Goal: Find specific page/section: Find specific page/section

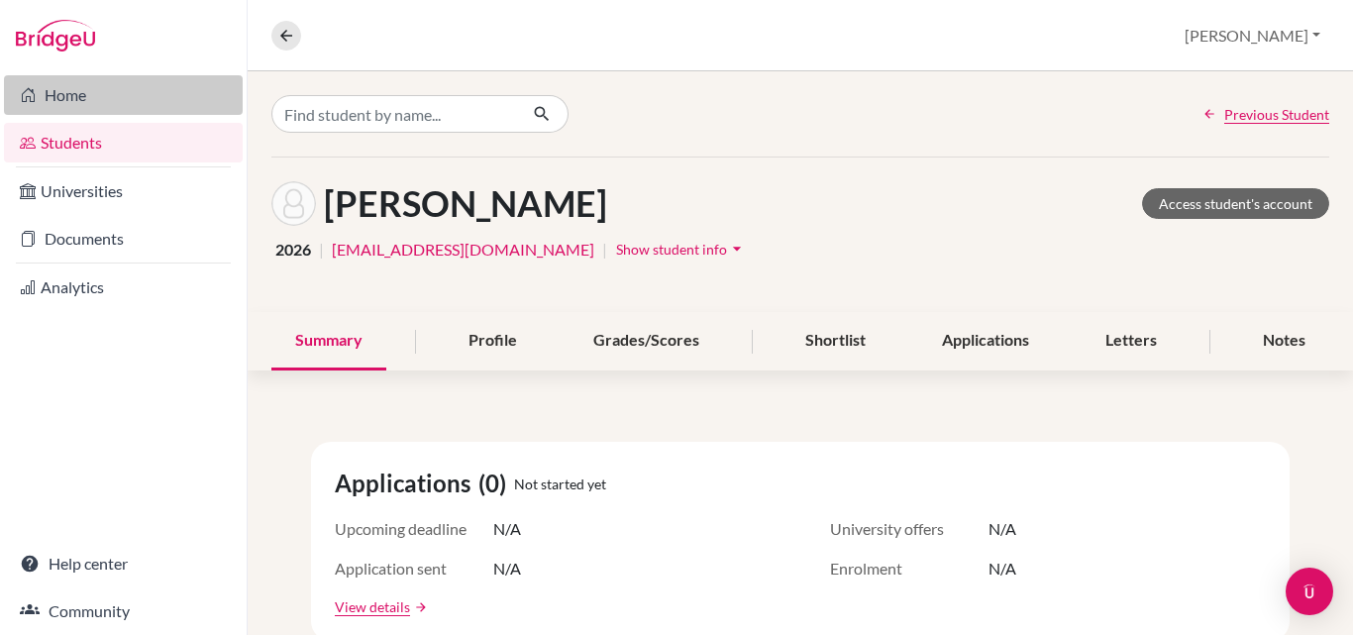
click at [76, 98] on link "Home" at bounding box center [123, 95] width 239 height 40
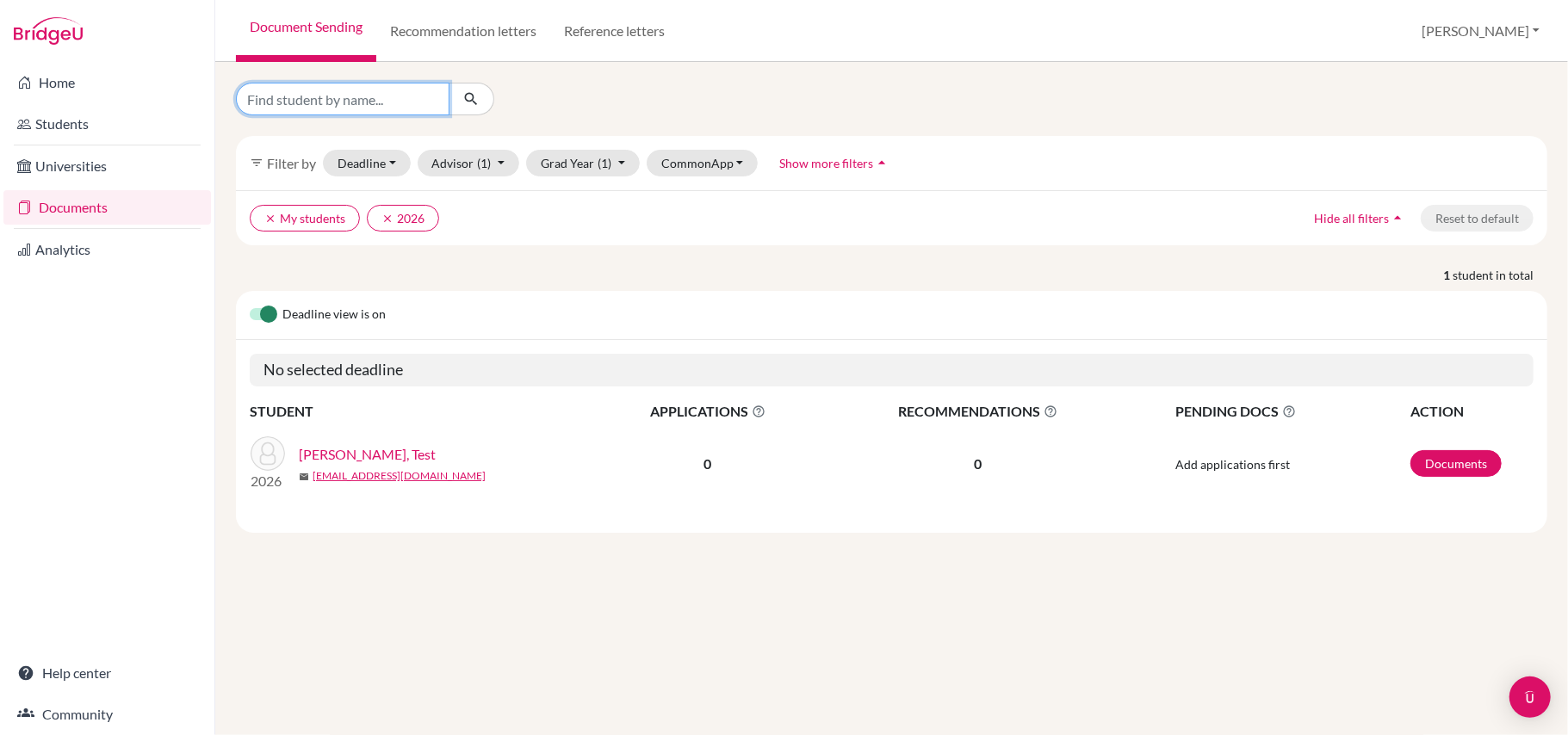
drag, startPoint x: 0, startPoint y: 0, endPoint x: 422, endPoint y: 100, distance: 433.7
click at [422, 100] on input "Find student by name..." at bounding box center [342, 99] width 214 height 33
type input "shreya"
click at [477, 105] on icon "submit" at bounding box center [471, 99] width 17 height 17
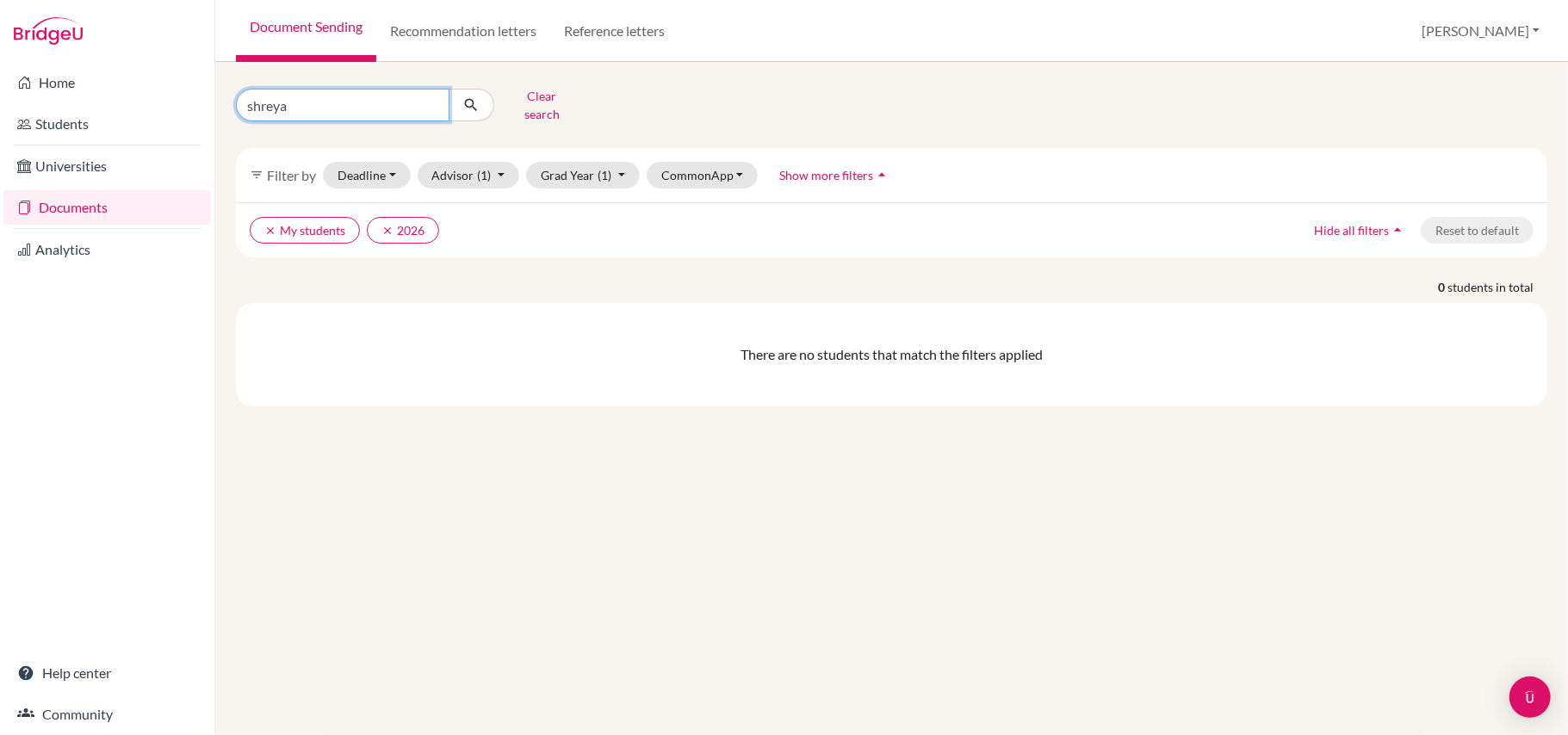
click at [369, 112] on input "shreya" at bounding box center [342, 105] width 214 height 33
type input "shreya"
click at [631, 173] on button "Grad Year (1)" at bounding box center [582, 175] width 114 height 27
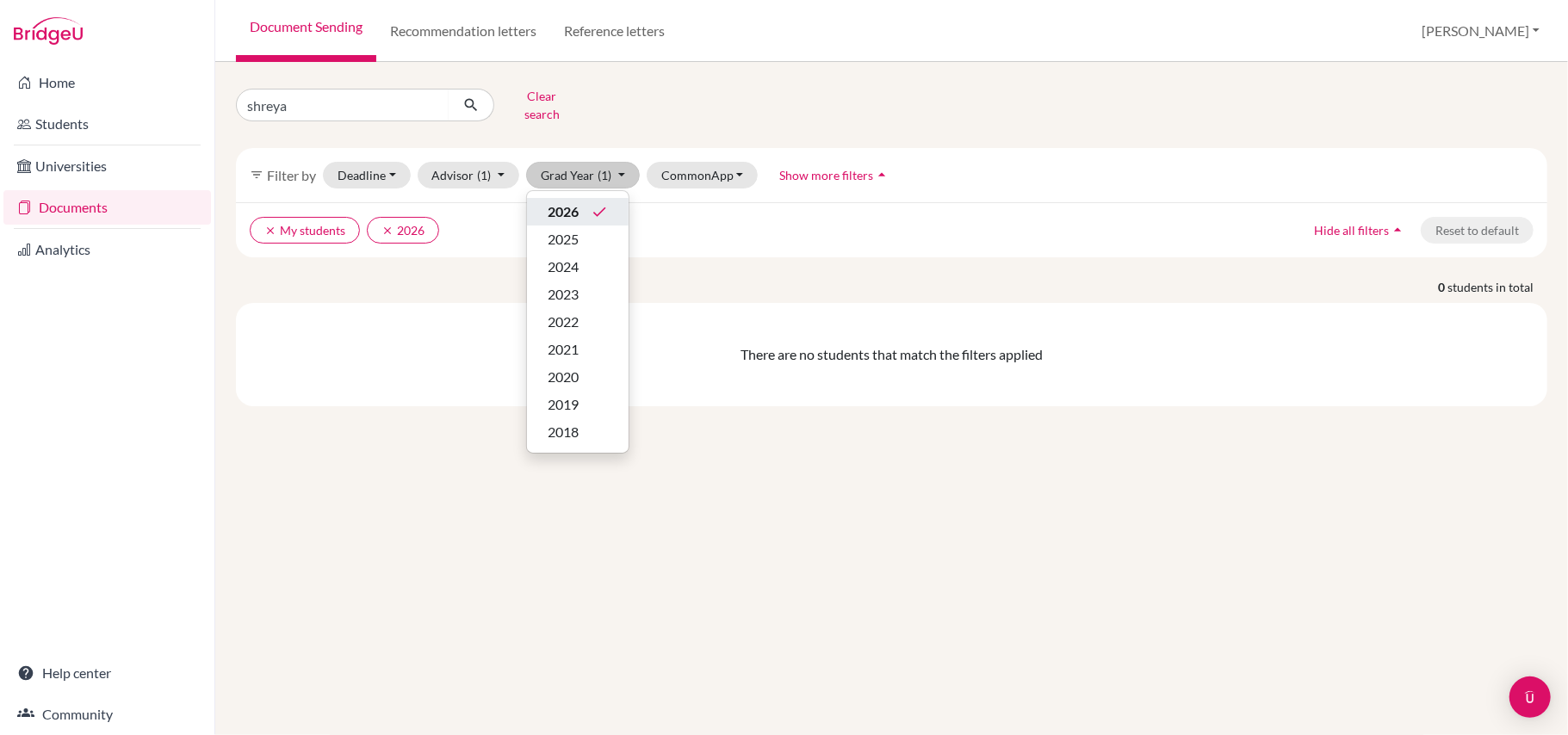
click at [589, 203] on div "2026 done" at bounding box center [577, 212] width 60 height 21
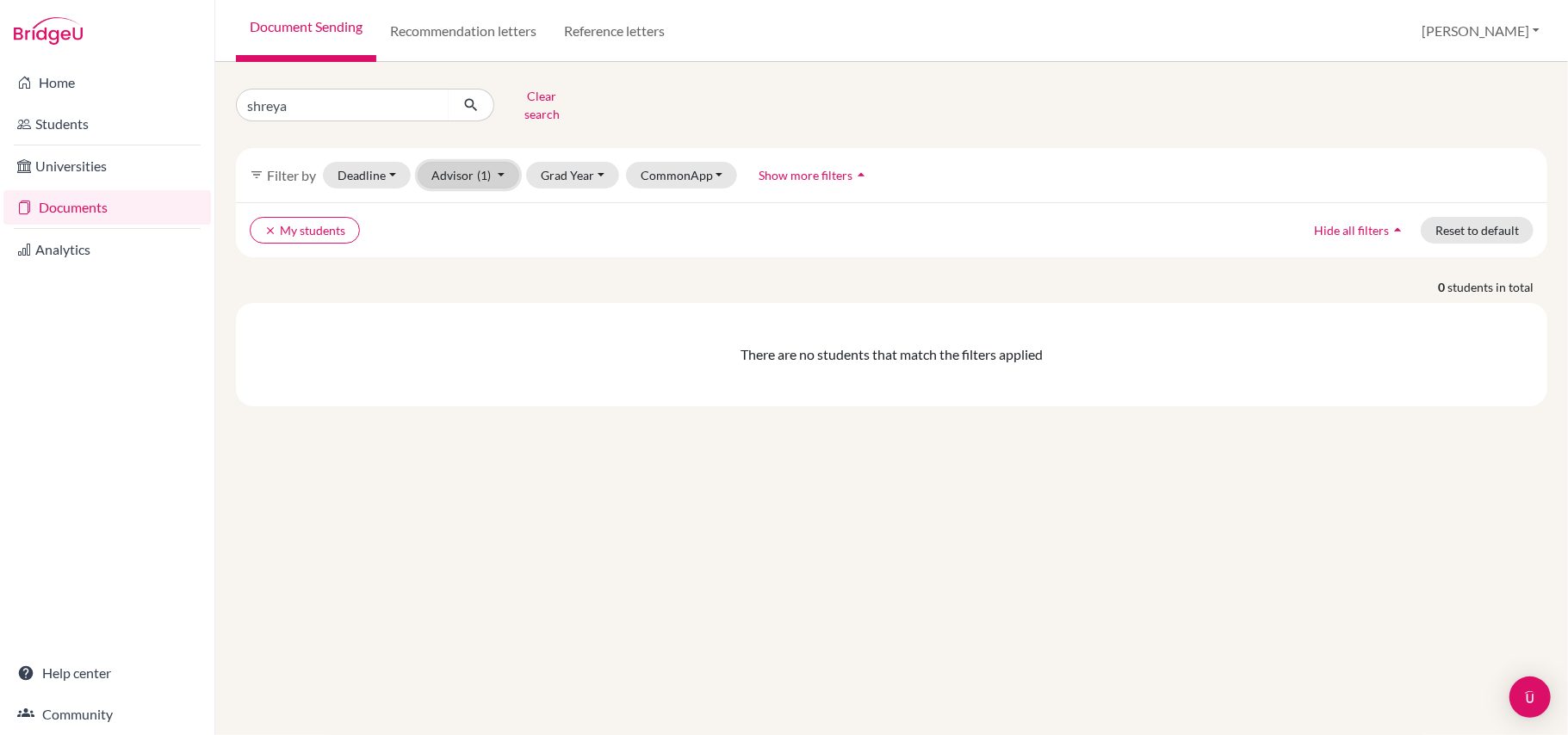
click at [495, 173] on button "Advisor (1)" at bounding box center [468, 175] width 103 height 27
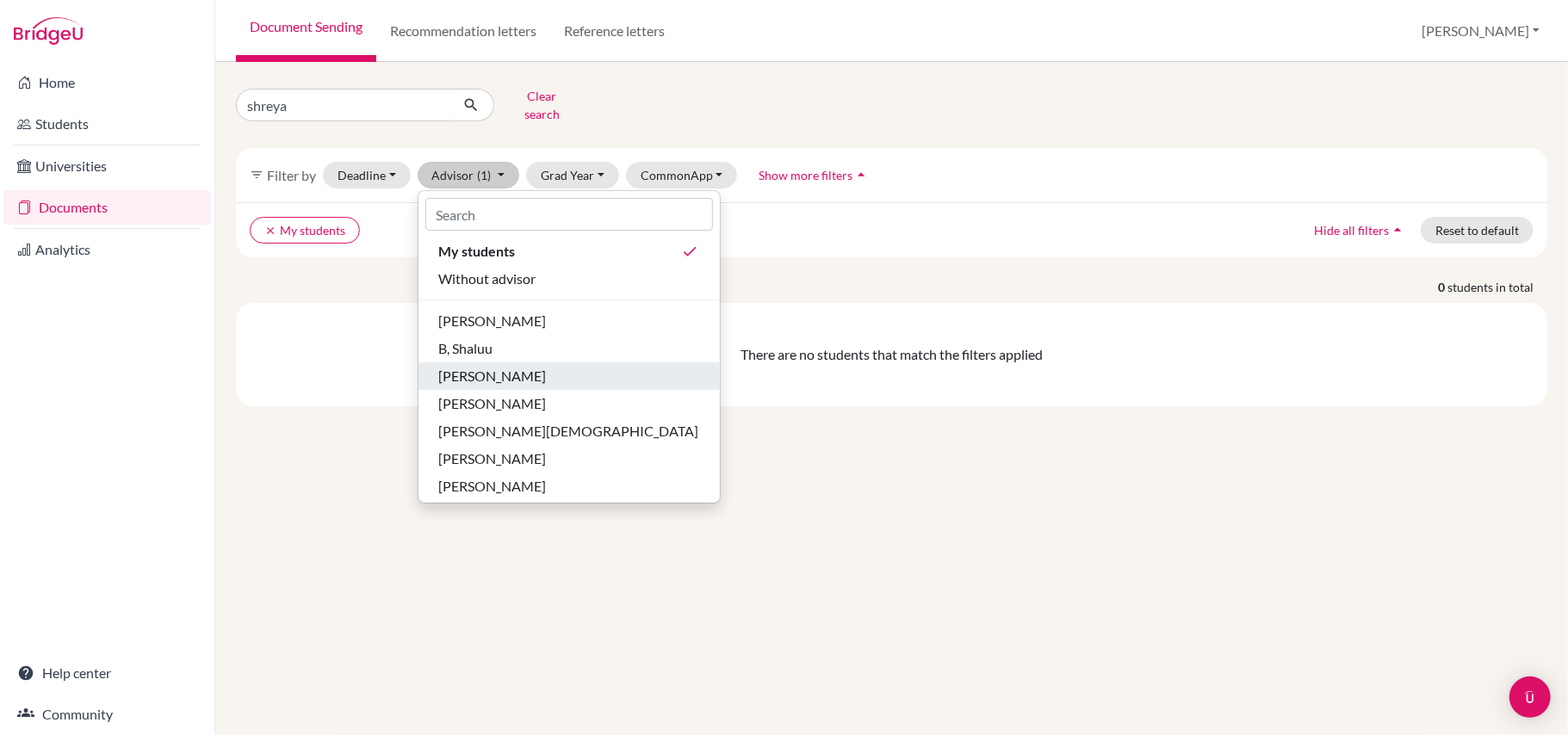
click at [517, 373] on span "[PERSON_NAME]" at bounding box center [493, 376] width 108 height 21
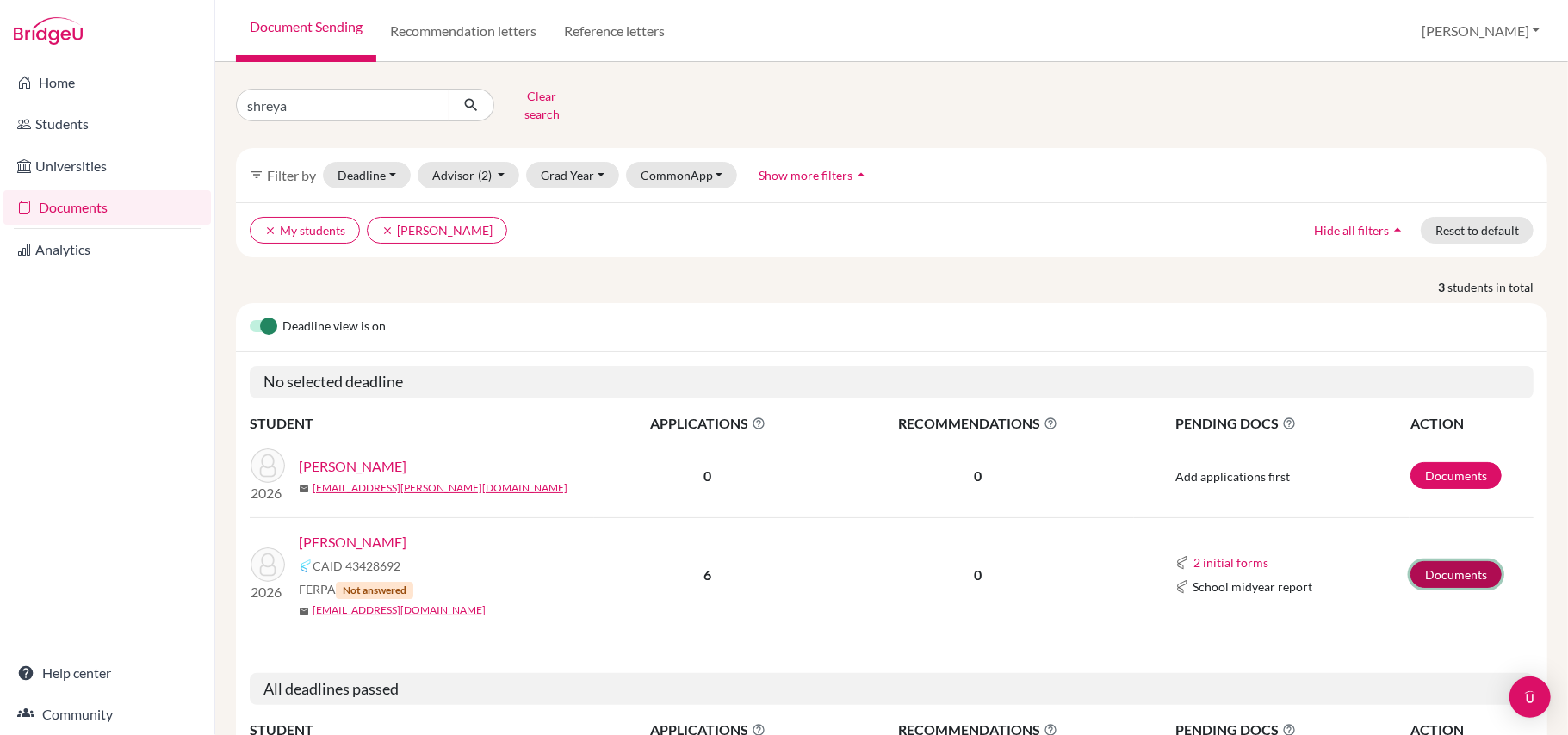
click at [1433, 580] on link "Documents" at bounding box center [1456, 574] width 91 height 27
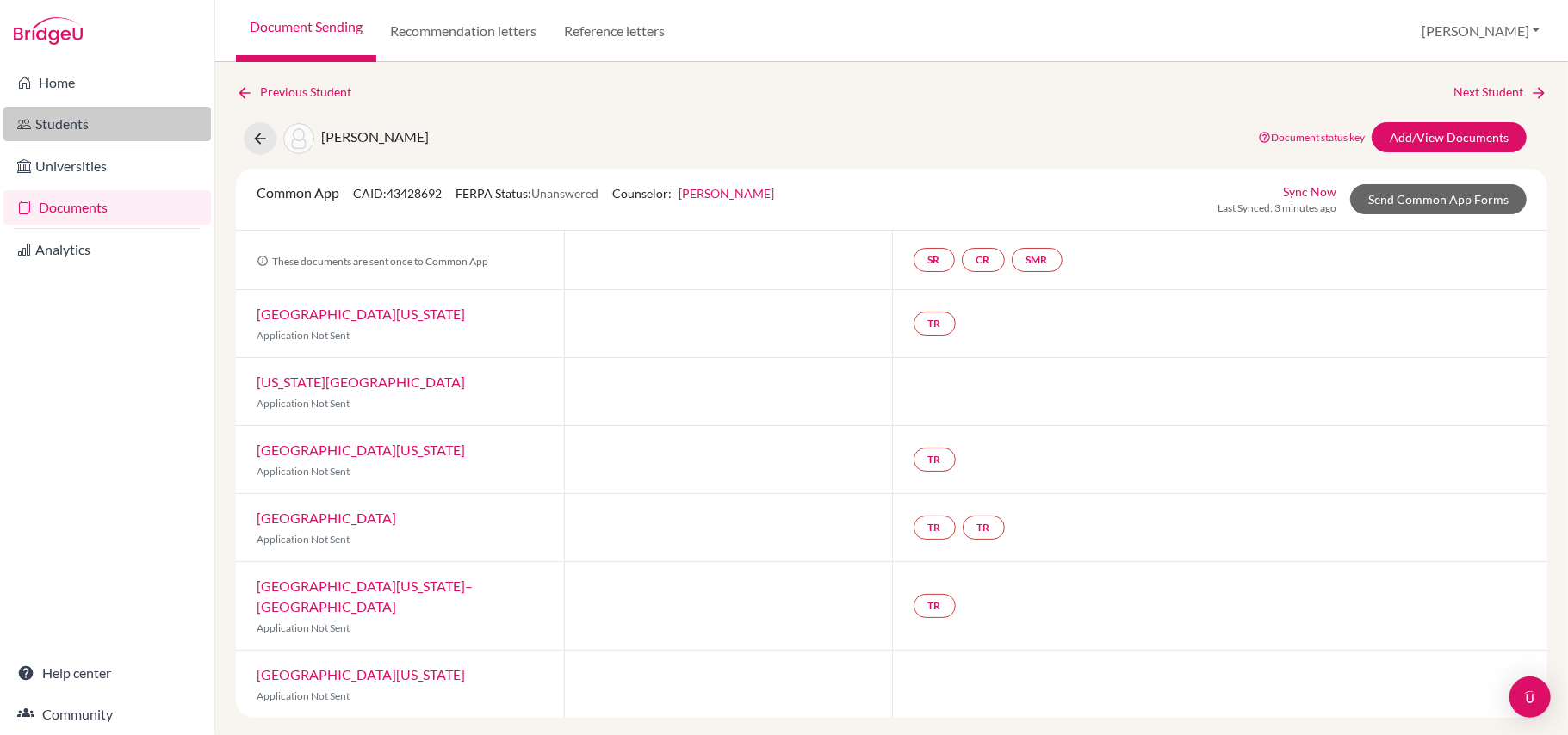
click at [102, 112] on link "Students" at bounding box center [107, 124] width 208 height 35
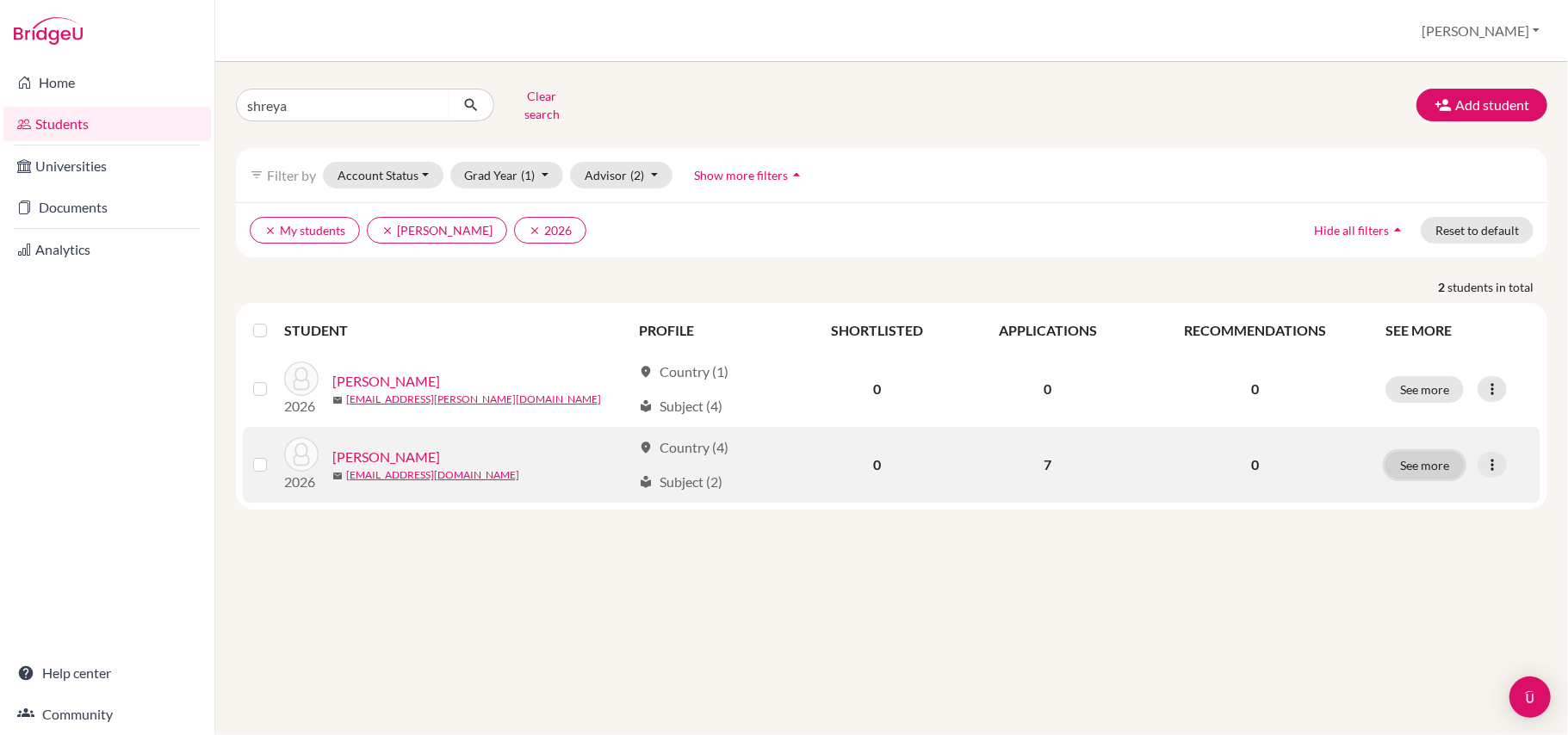
click at [1399, 466] on button "See more" at bounding box center [1425, 465] width 78 height 27
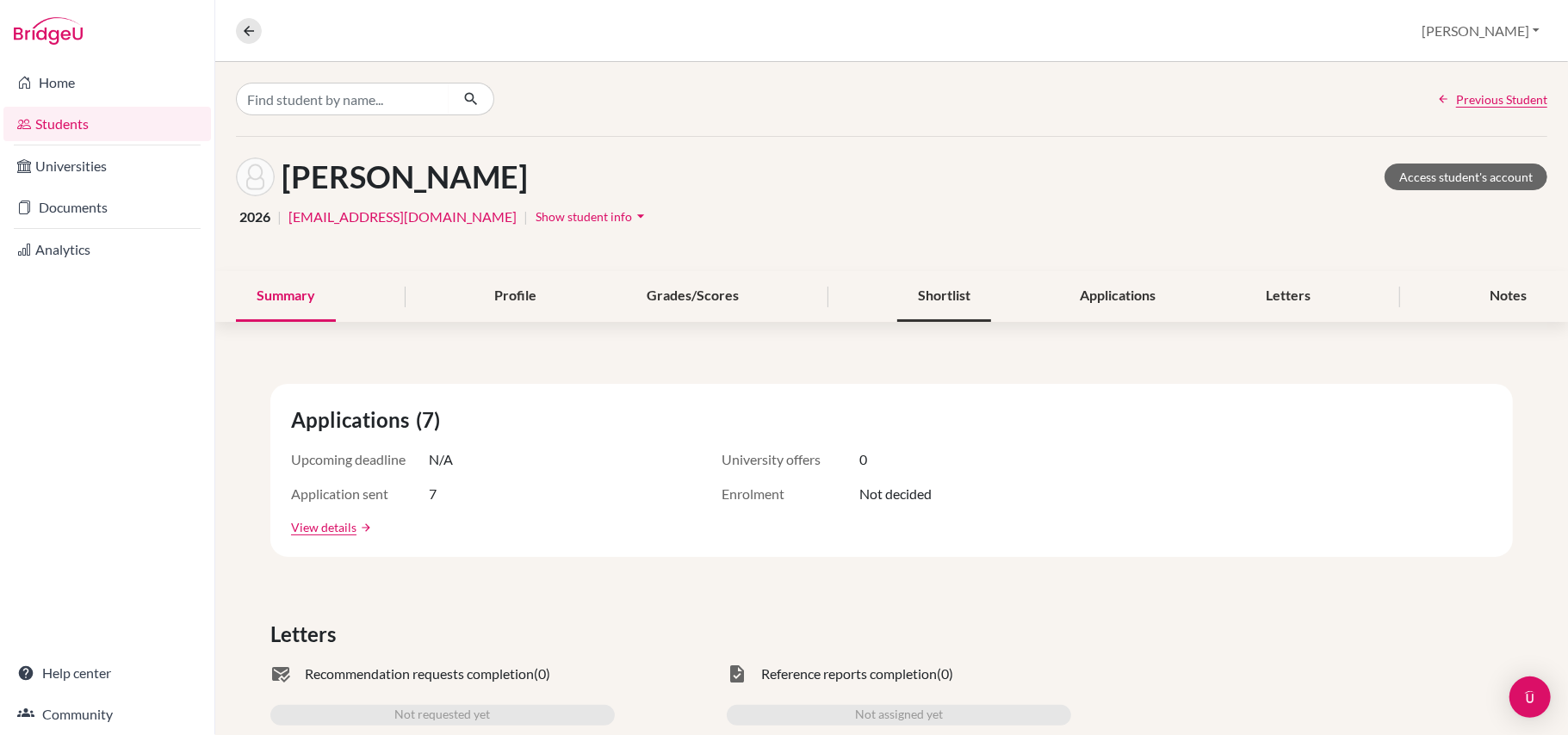
click at [947, 310] on div "Shortlist" at bounding box center [944, 296] width 94 height 50
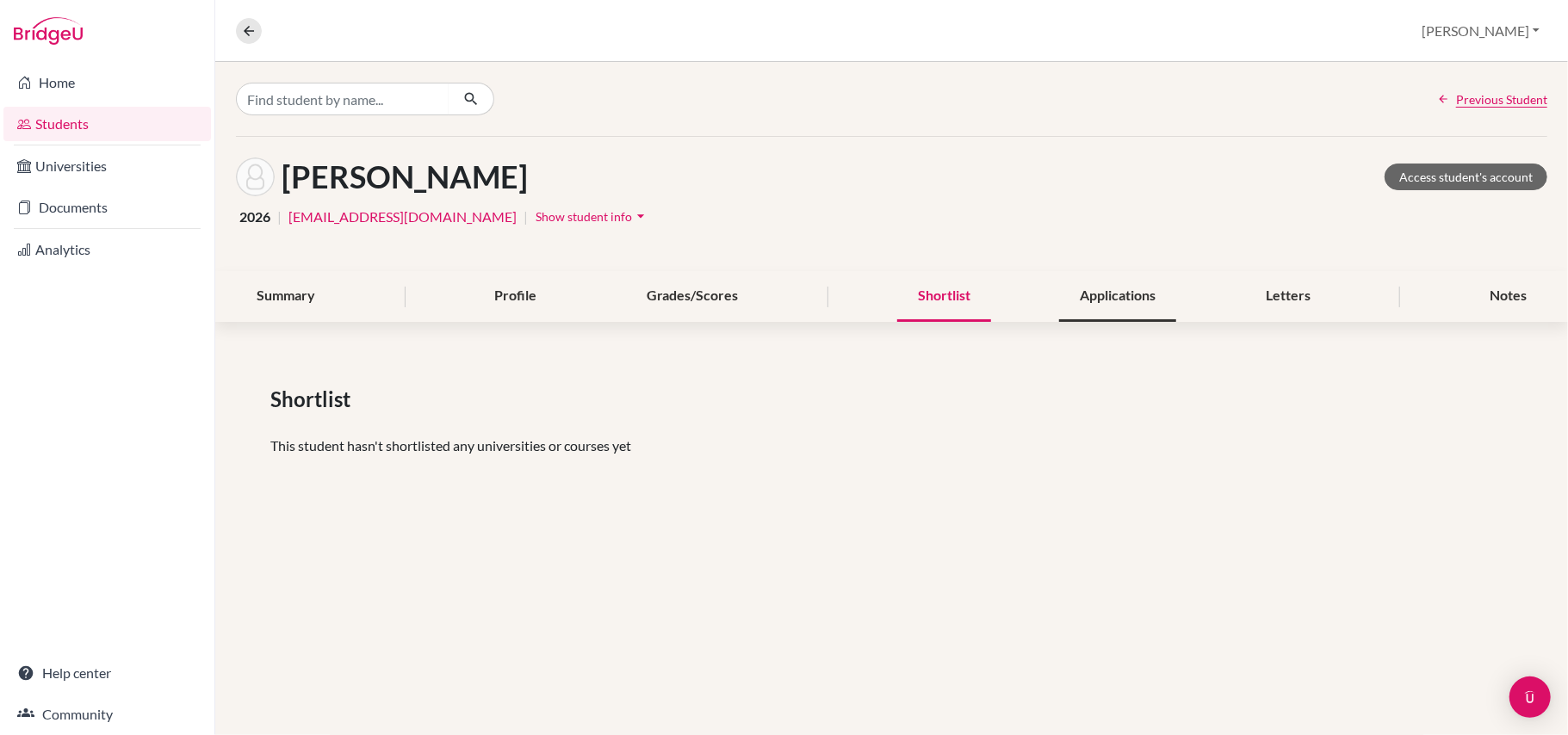
click at [1067, 297] on div "Applications" at bounding box center [1118, 296] width 117 height 50
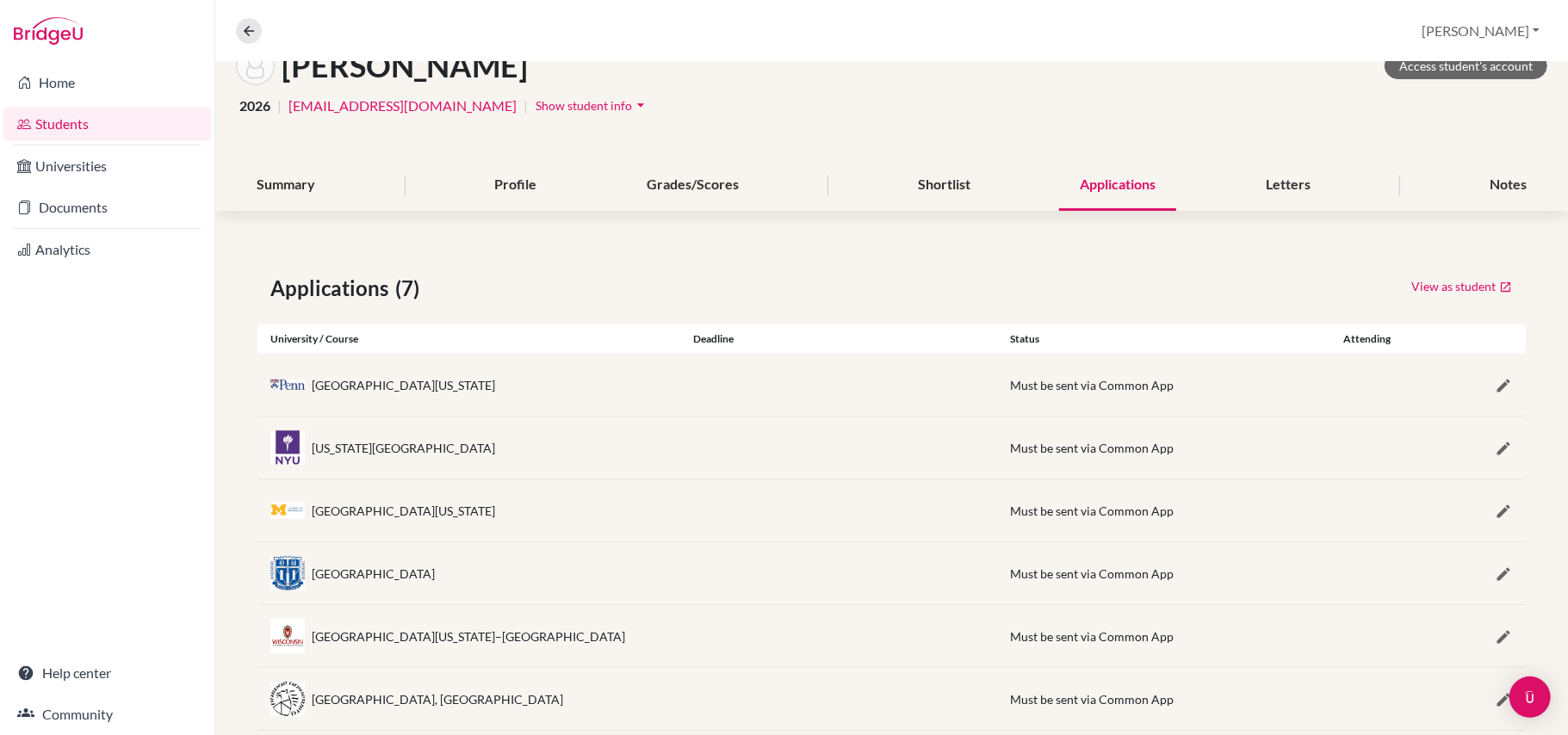
scroll to position [214, 0]
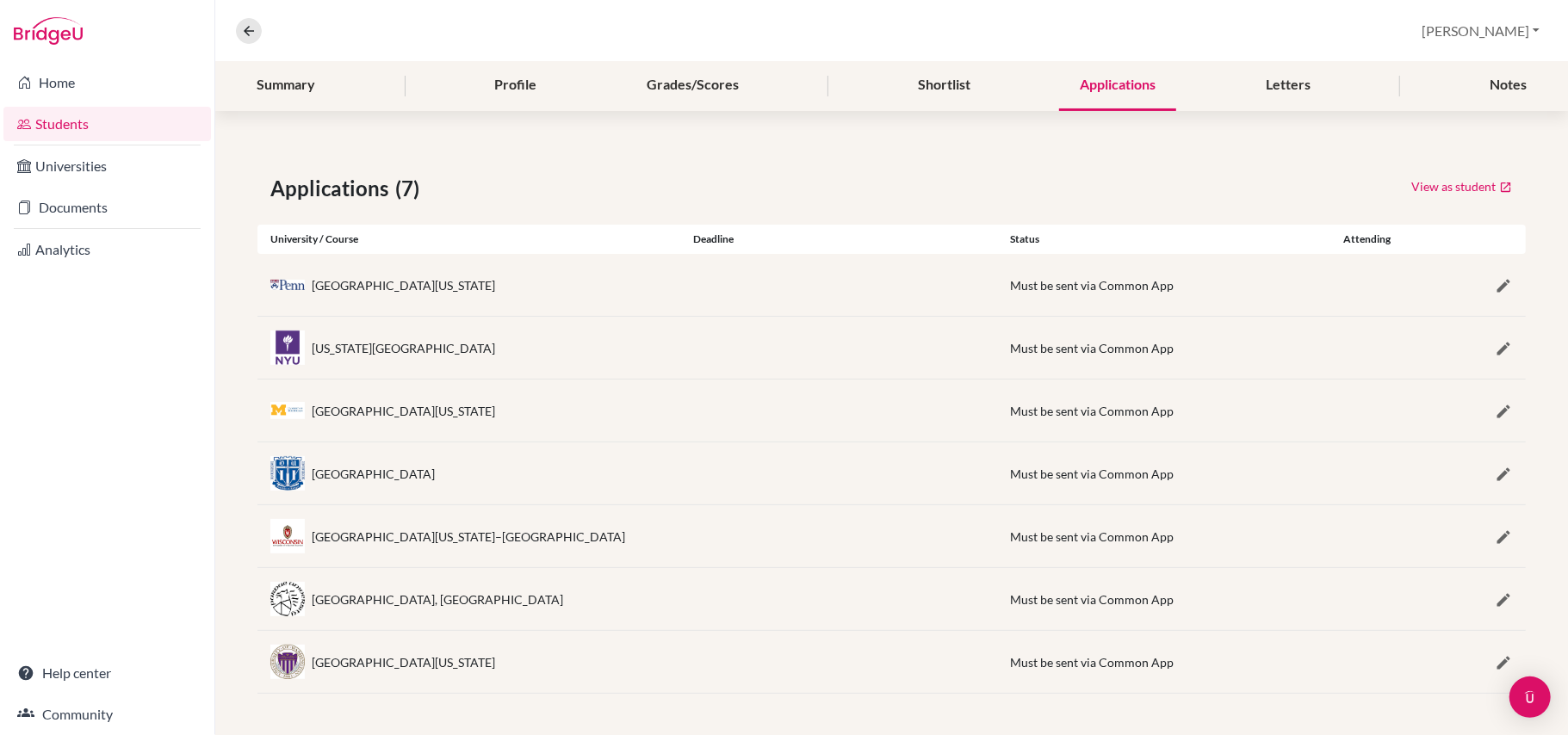
click at [558, 190] on div "Applications (7)" at bounding box center [575, 189] width 608 height 31
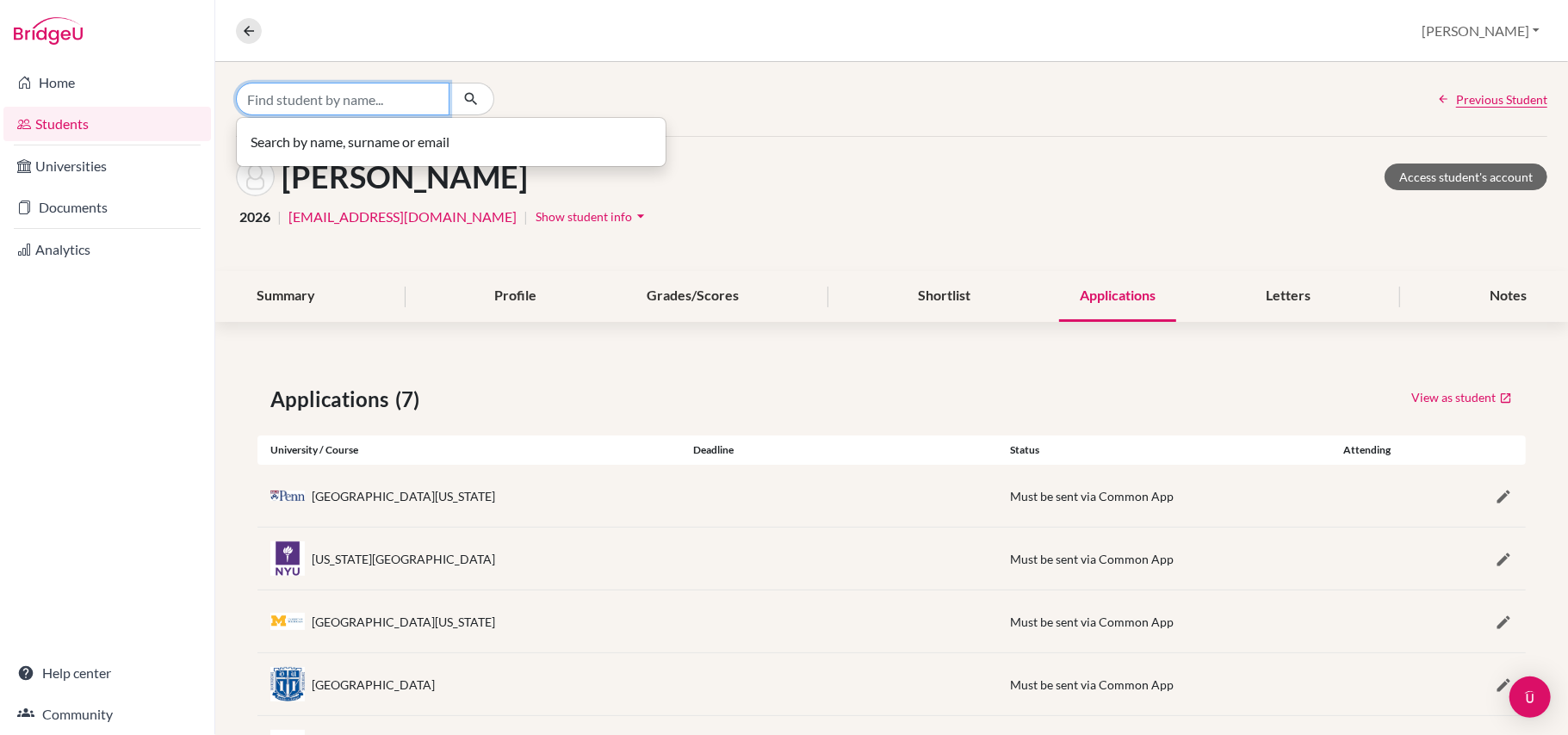
click at [383, 95] on input "Find student by name..." at bounding box center [342, 99] width 214 height 33
type input "ruchitha"
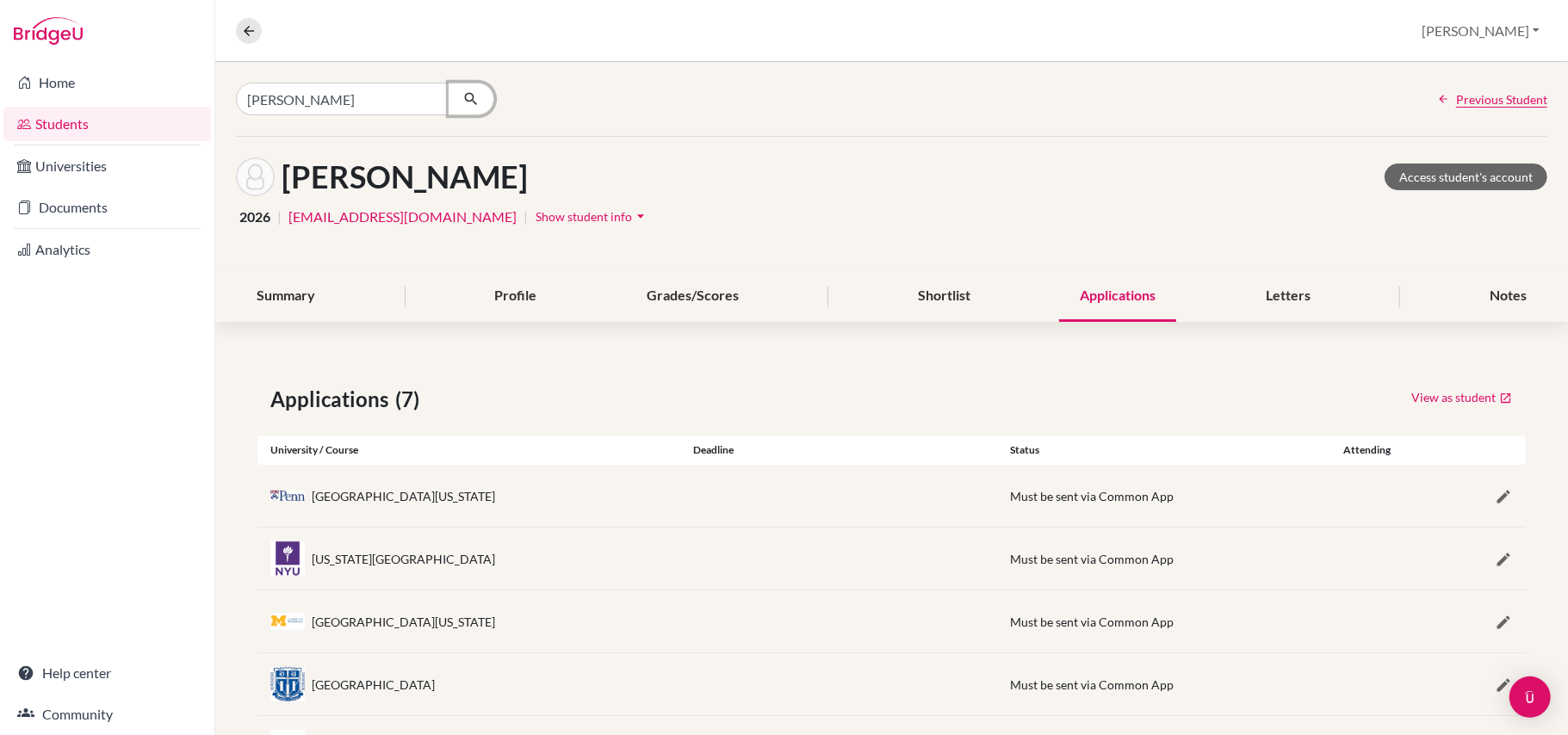
click at [472, 110] on button "button" at bounding box center [471, 99] width 46 height 33
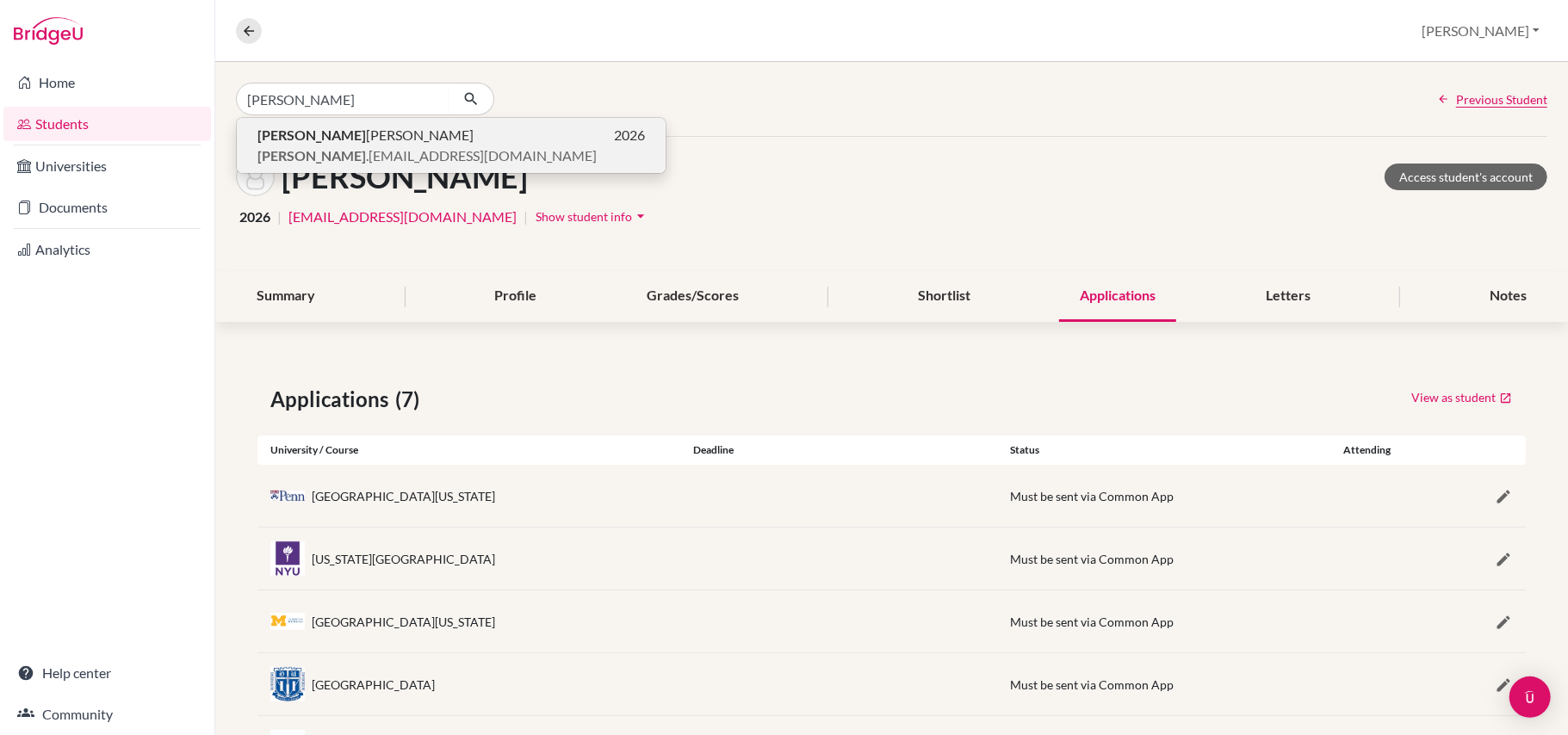
click at [455, 151] on p "ruchitha .raj@candorschool.net" at bounding box center [451, 156] width 388 height 21
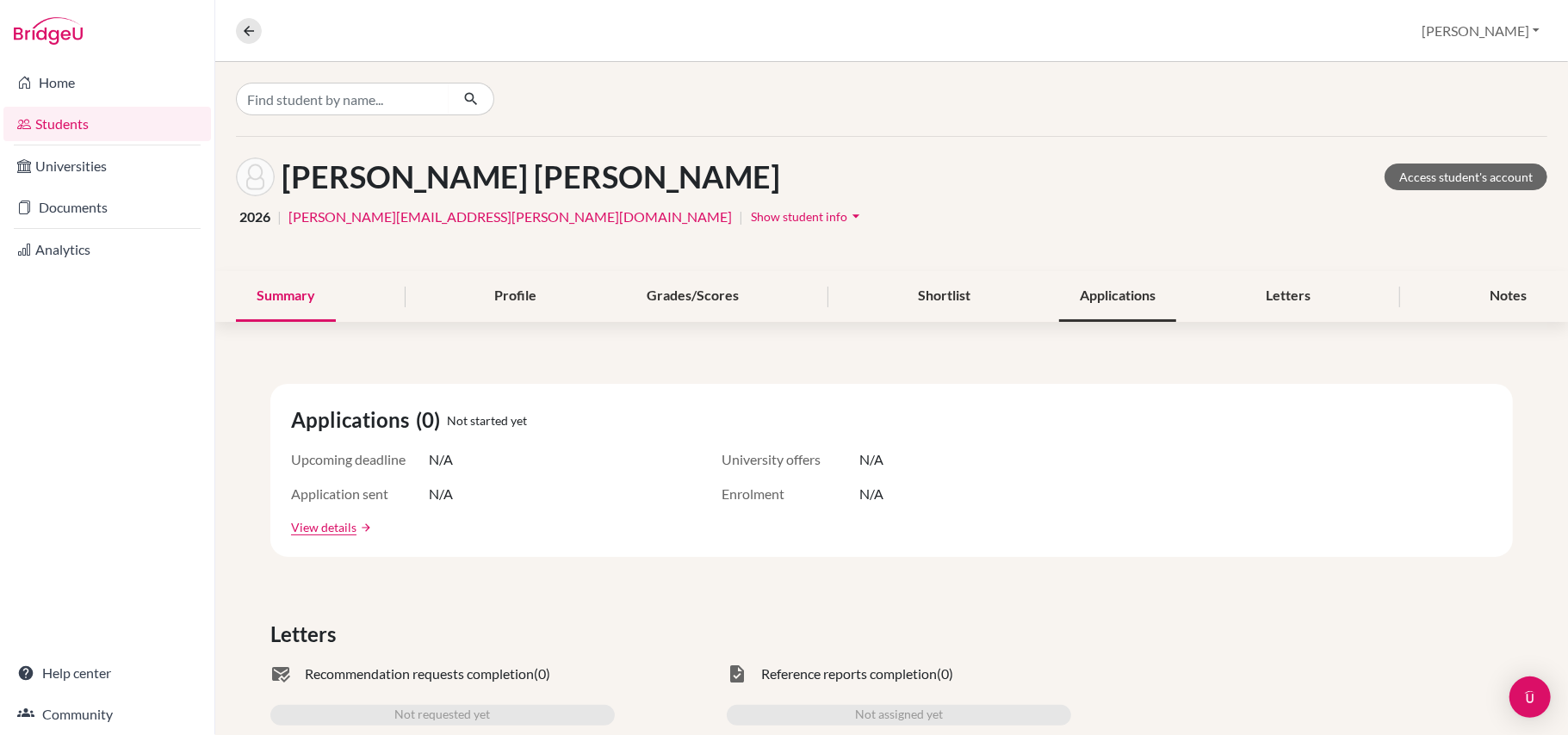
click at [1072, 281] on div "Applications" at bounding box center [1118, 296] width 117 height 50
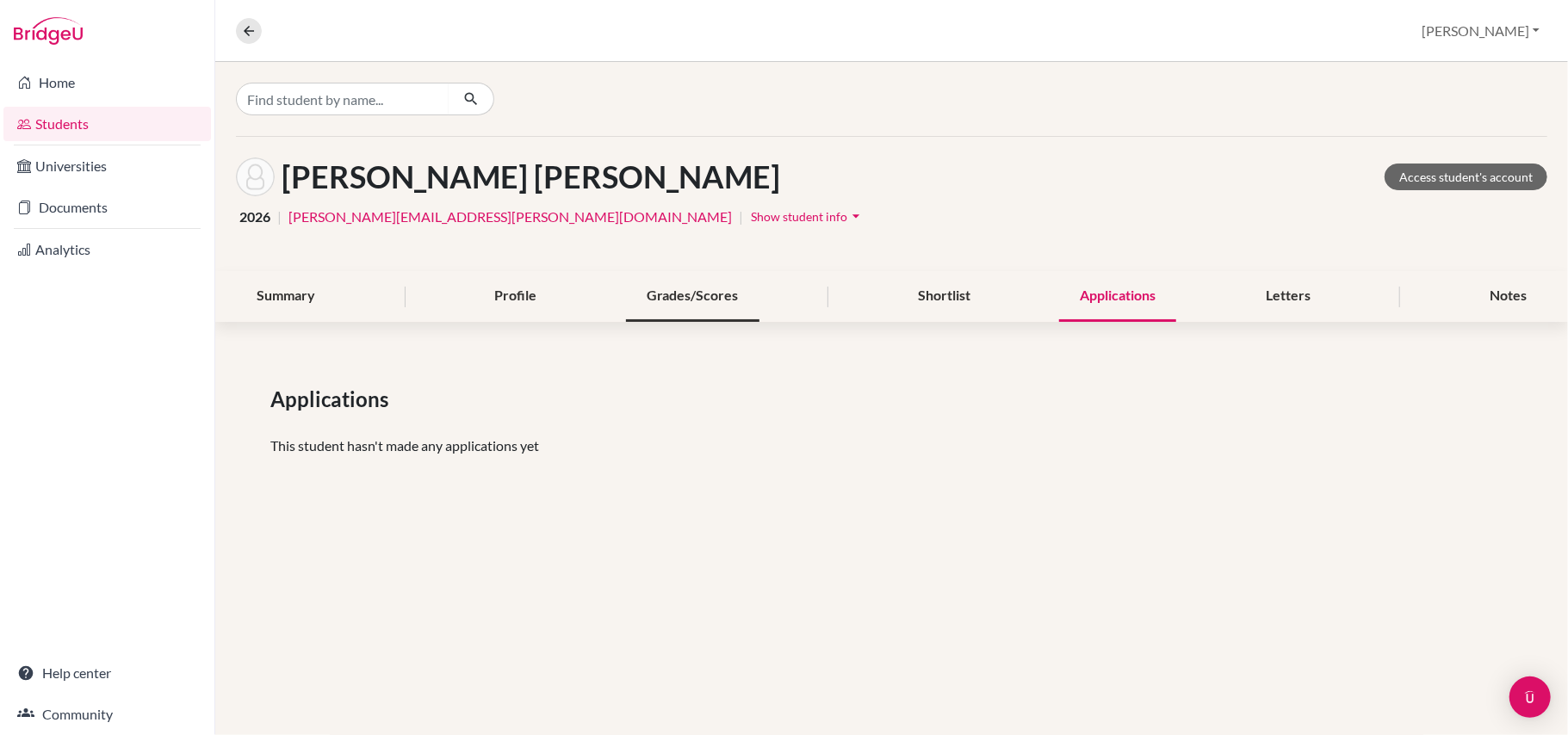
click at [694, 298] on div "Grades/Scores" at bounding box center [693, 296] width 134 height 50
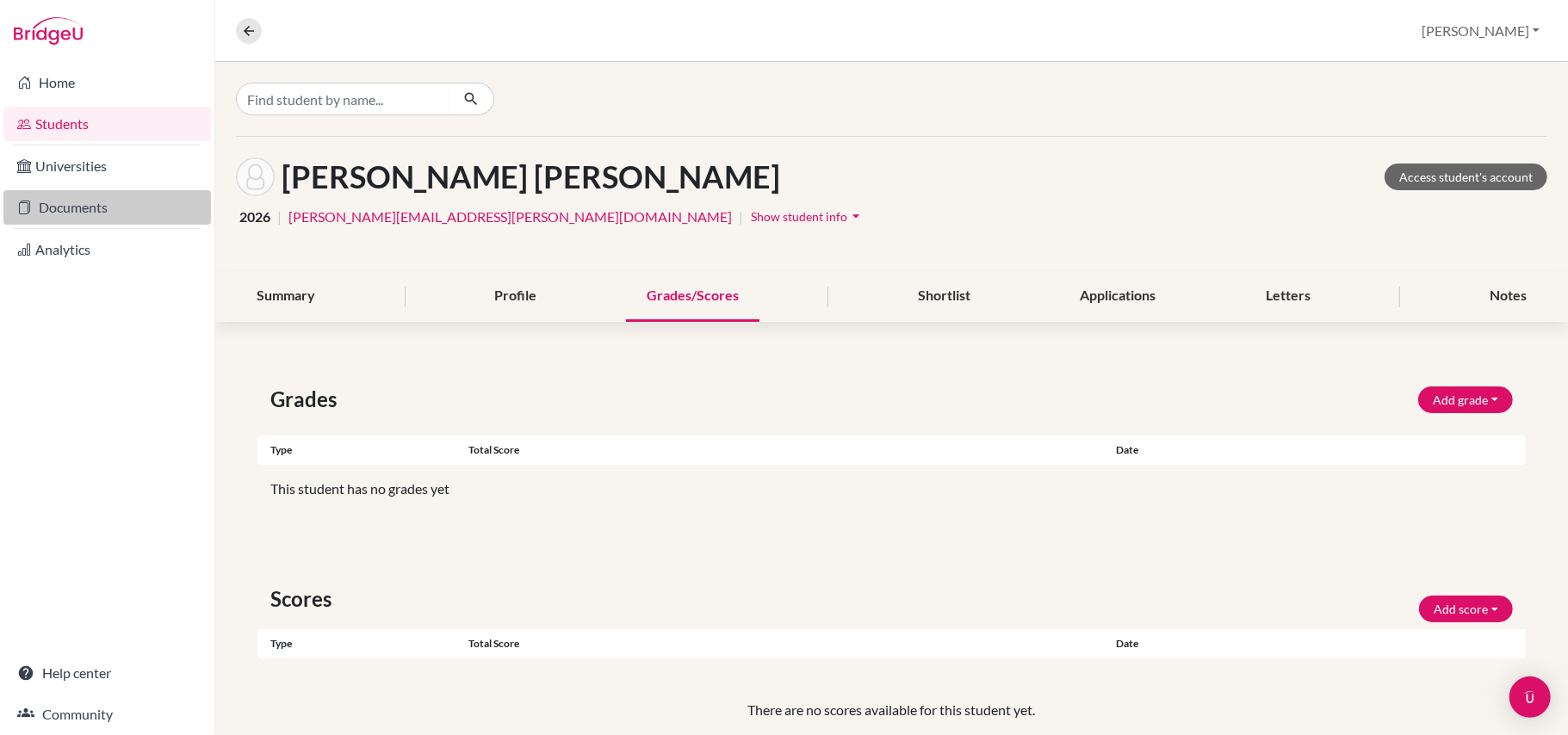
click at [166, 210] on link "Documents" at bounding box center [107, 208] width 208 height 35
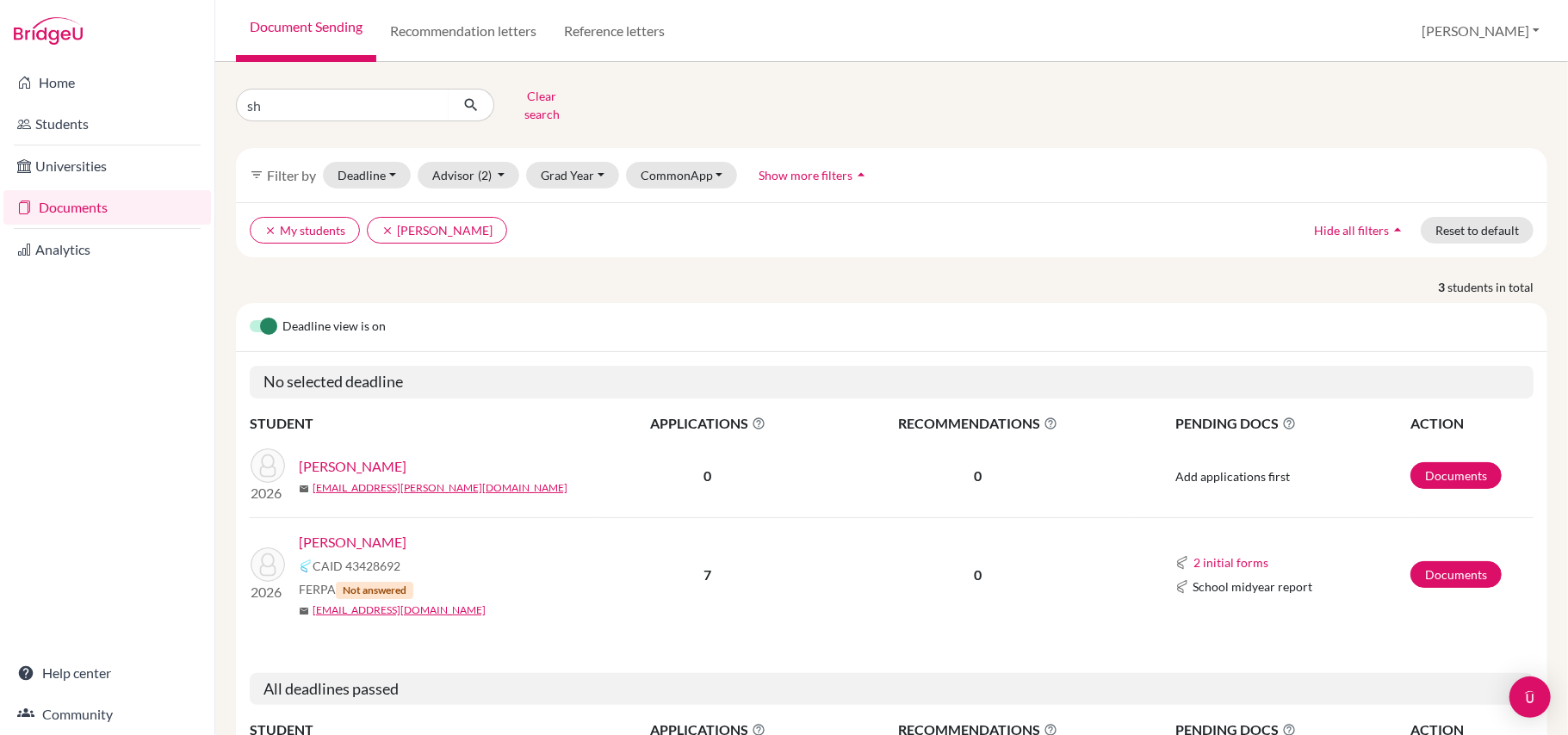
type input "s"
type input "ruchitha"
click at [476, 110] on icon "submit" at bounding box center [471, 105] width 17 height 17
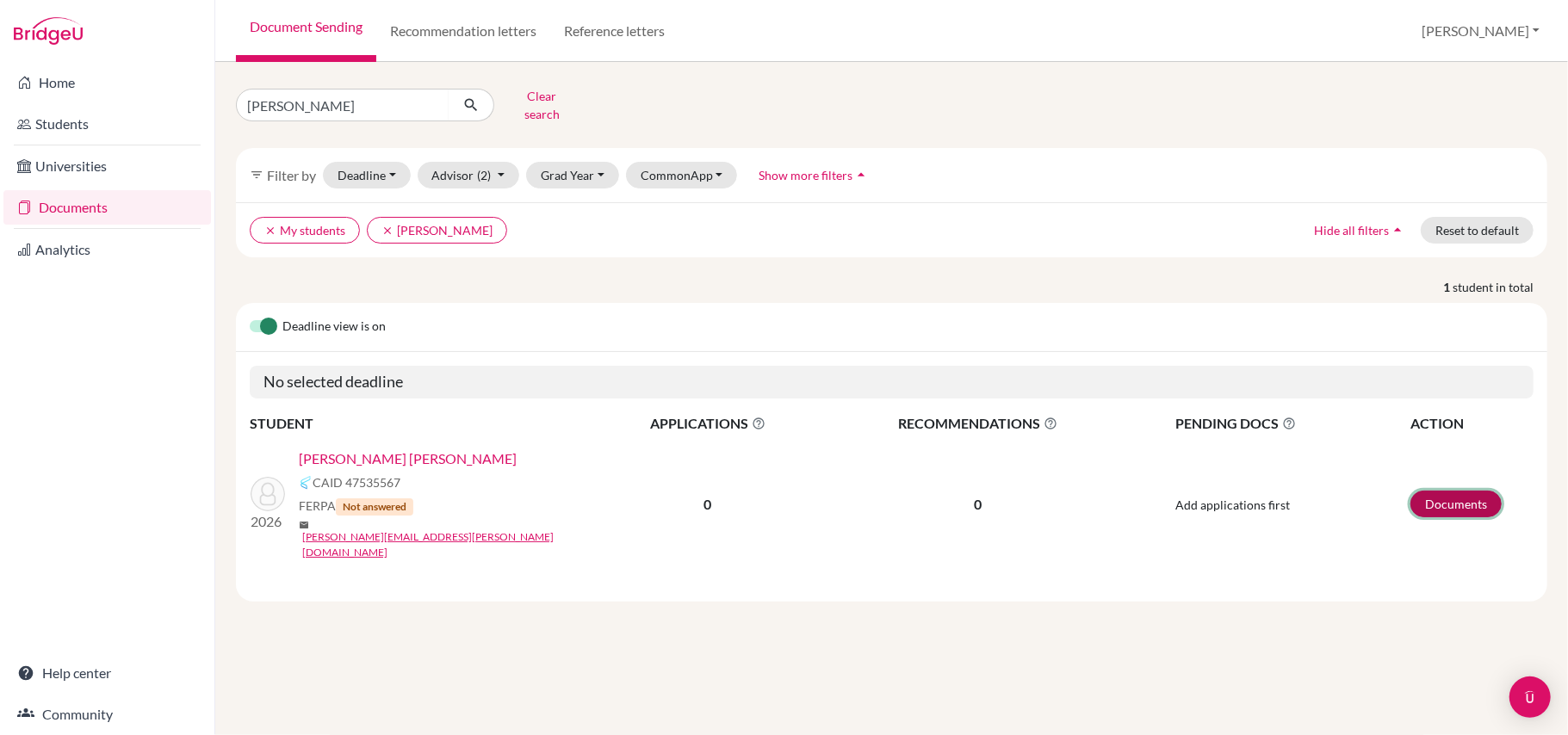
click at [1455, 500] on link "Documents" at bounding box center [1456, 504] width 91 height 27
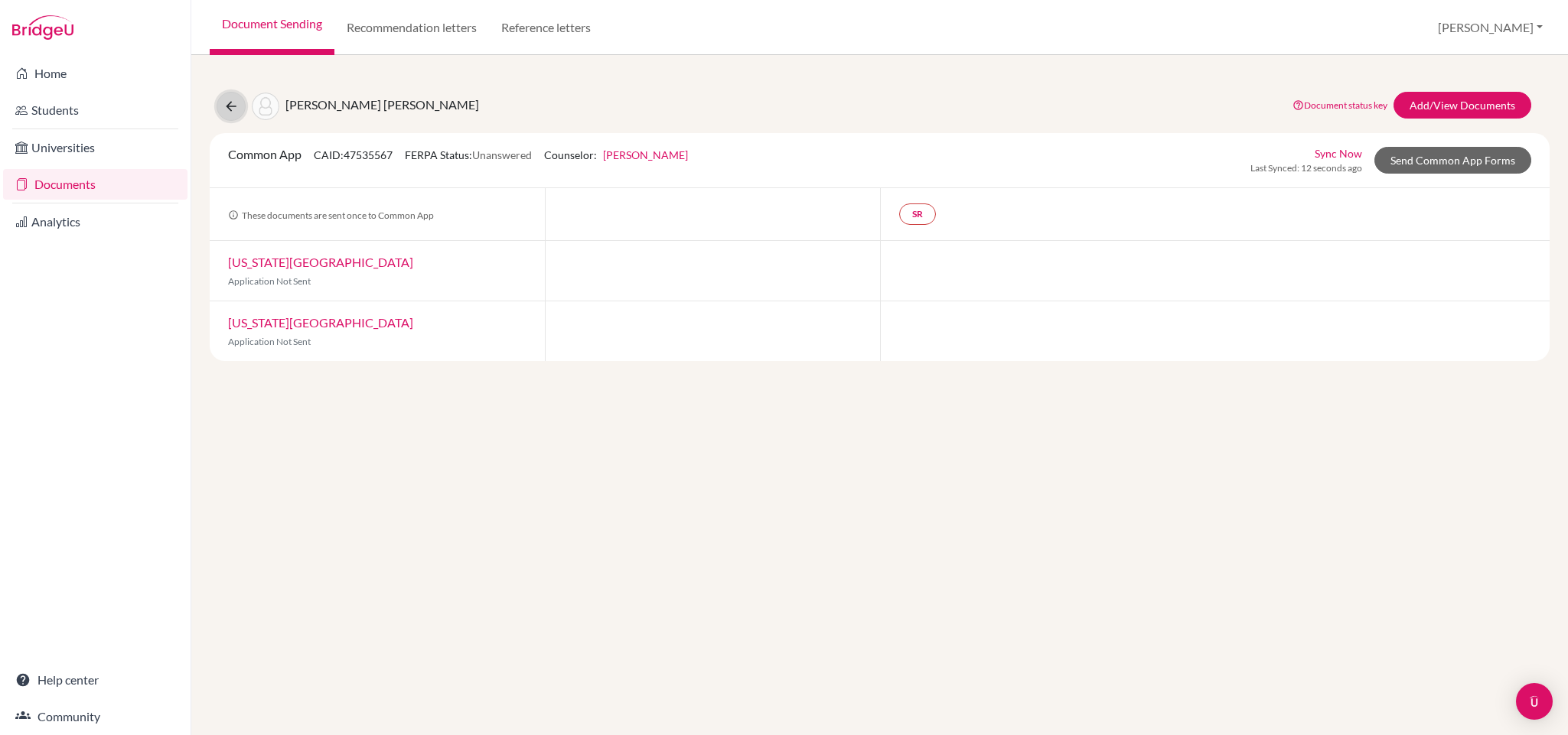
click at [232, 100] on icon at bounding box center [231, 107] width 15 height 15
